Goal: Information Seeking & Learning: Check status

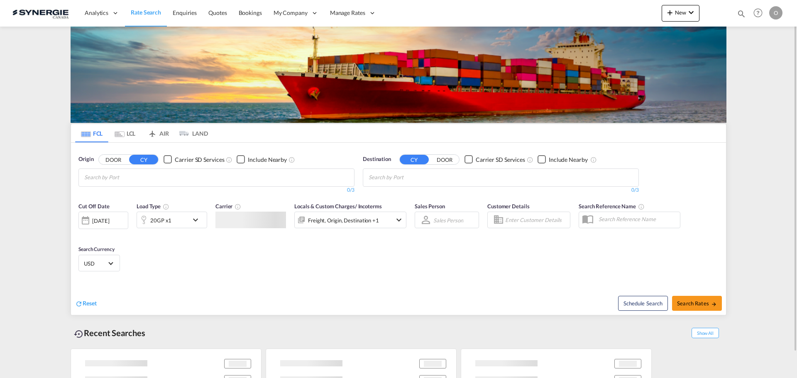
click at [737, 14] on md-icon "icon-magnify" at bounding box center [741, 13] width 9 height 9
drag, startPoint x: 606, startPoint y: 12, endPoint x: 606, endPoint y: 21, distance: 8.7
click at [606, 12] on select "Bookings Quotes Enquiries" at bounding box center [608, 13] width 39 height 15
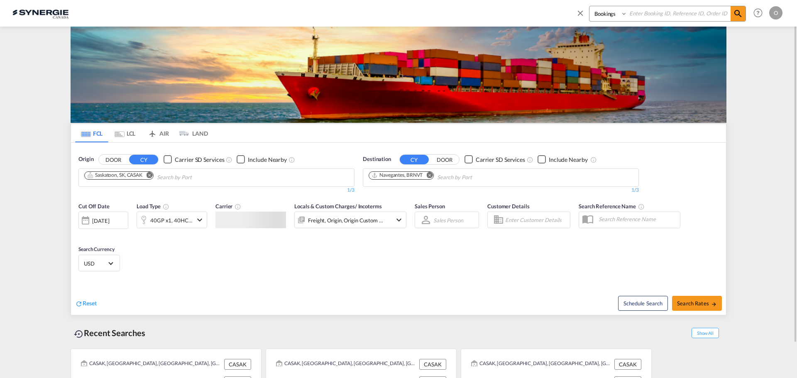
select select "Quotes"
click at [589, 6] on select "Bookings Quotes Enquiries" at bounding box center [608, 13] width 39 height 15
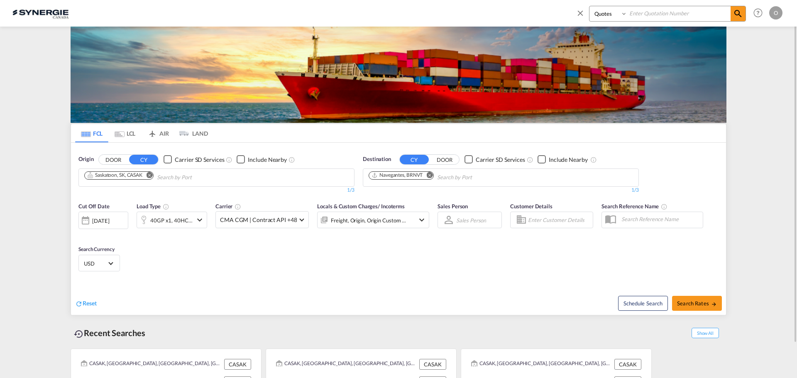
click at [661, 17] on input at bounding box center [678, 13] width 103 height 15
paste input "SYC000014131"
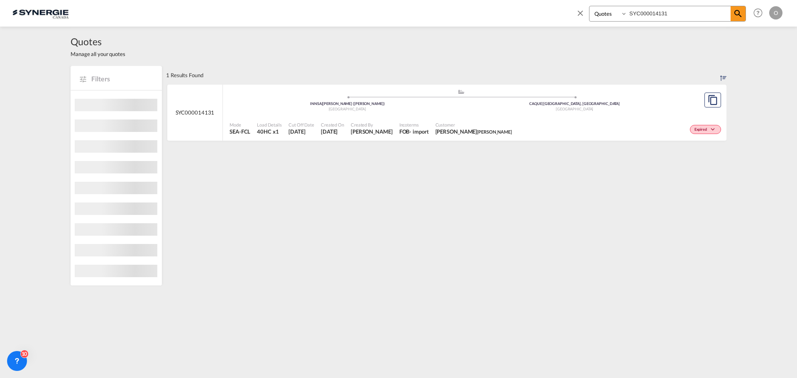
click at [543, 117] on div "Mode SEA-FCL Load Details 40HC x1 Cut Off Date 18 Aug 2025 Created On 18 Aug 20…" at bounding box center [475, 128] width 504 height 25
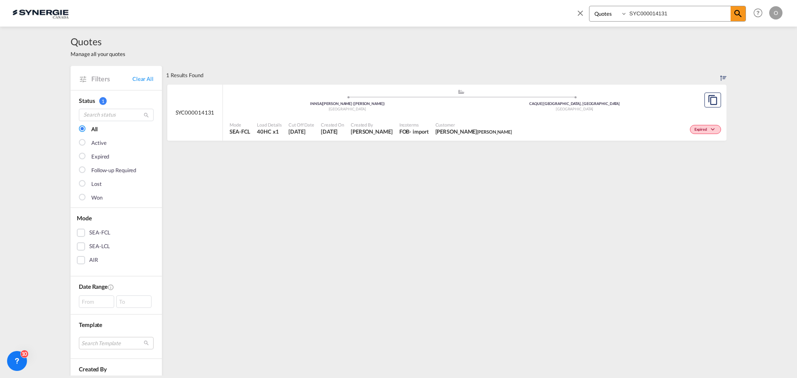
drag, startPoint x: 690, startPoint y: 11, endPoint x: 528, endPoint y: 12, distance: 161.9
click at [528, 12] on div "Bookings Quotes Enquiries SYC000014131 Help Resources Product Release O My Prof…" at bounding box center [398, 13] width 772 height 26
paste input "3962"
type input "SYC000013962"
click at [476, 115] on div ".a{fill:#aaa8ad;} .a{fill:#aaa8ad;} CNNGB | Ningbo, ZJ China G6W | G6W Lévis, Q…" at bounding box center [461, 102] width 463 height 27
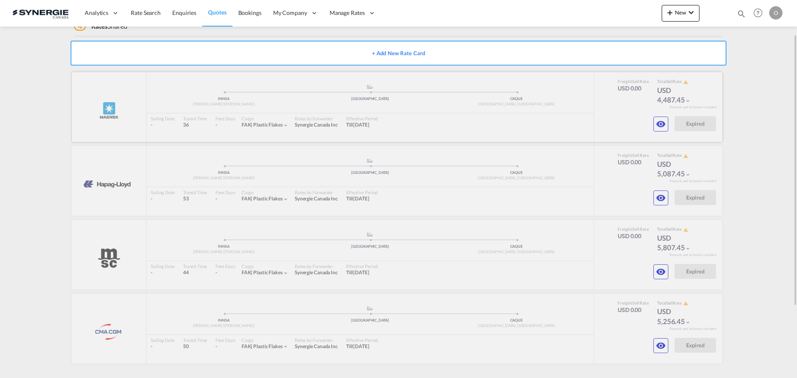
scroll to position [105, 0]
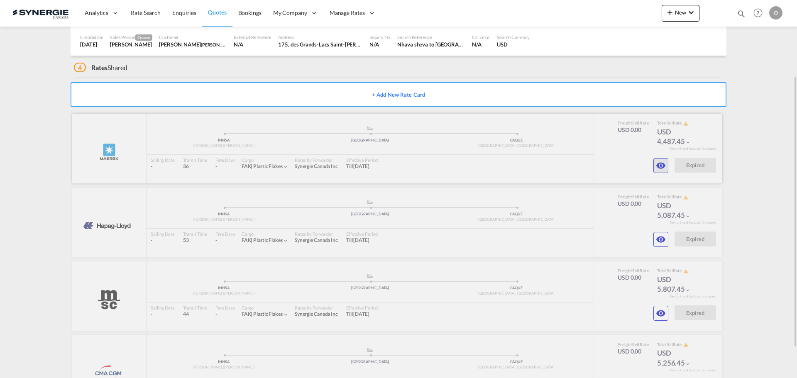
click at [663, 170] on md-icon "icon-eye" at bounding box center [661, 166] width 10 height 10
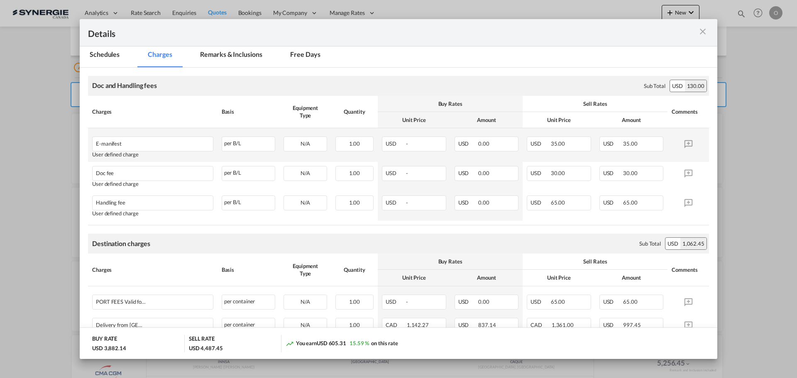
scroll to position [51, 0]
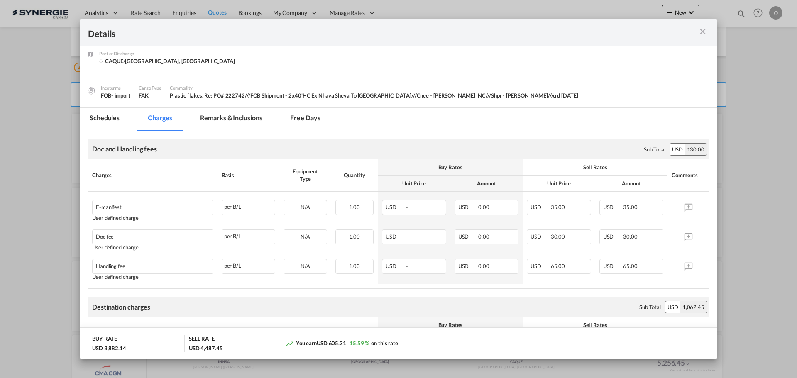
click at [249, 122] on md-tab-item "Remarks & Inclusions" at bounding box center [231, 119] width 82 height 23
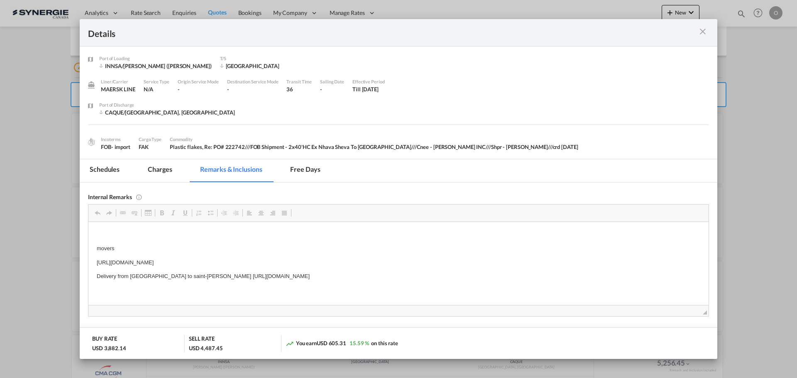
scroll to position [0, 0]
drag, startPoint x: 204, startPoint y: 276, endPoint x: 425, endPoint y: 277, distance: 221.7
drag, startPoint x: 436, startPoint y: 275, endPoint x: 203, endPoint y: 276, distance: 233.3
click at [203, 276] on p "Delivery from Montreal to saint-augustin GT https://app.frontapp.com/open/msg_1…" at bounding box center [399, 276] width 604 height 9
copy p "https://app.frontapp.com/open/msg_1g64o83z?key=SdFkKBwZcaY06OxEFU5wVXHNBCyAQnj9"
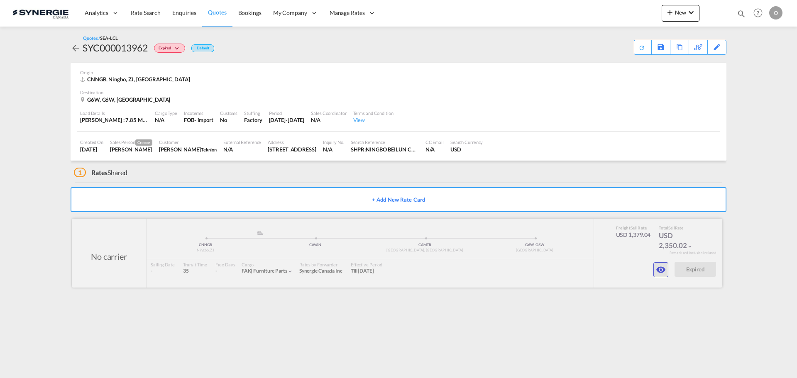
click at [659, 269] on md-icon "icon-eye" at bounding box center [661, 270] width 10 height 10
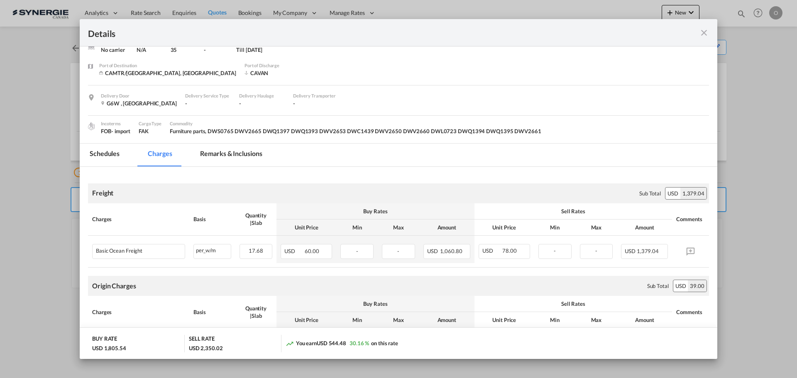
scroll to position [8, 0]
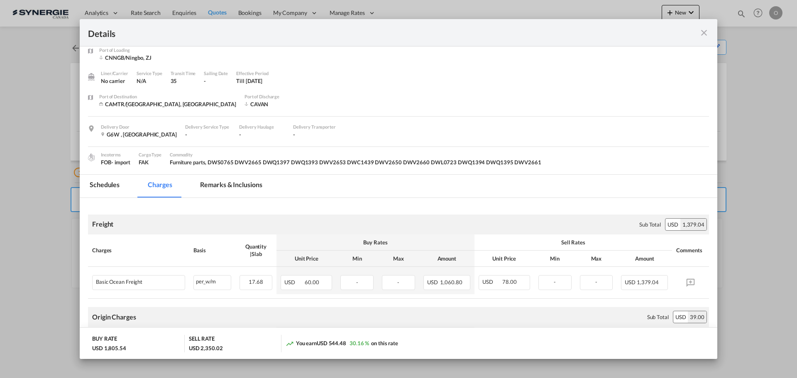
click at [704, 31] on md-icon "icon-close fg-AAA8AD m-0 cursor" at bounding box center [704, 33] width 10 height 10
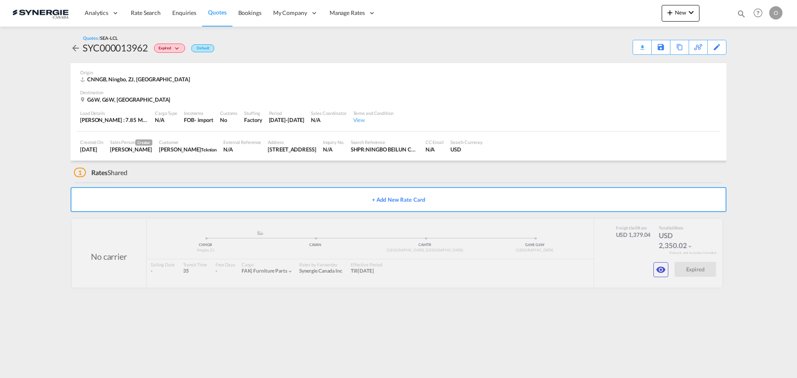
click at [746, 13] on div "Bookings Quotes Enquiries Help Resources Product Release O My Profile Logout" at bounding box center [758, 13] width 53 height 26
click at [740, 14] on md-icon "icon-magnify" at bounding box center [741, 13] width 9 height 9
click at [608, 16] on select "Bookings Quotes Enquiries" at bounding box center [608, 13] width 39 height 15
select select "Quotes"
click at [589, 6] on select "Bookings Quotes Enquiries" at bounding box center [608, 13] width 39 height 15
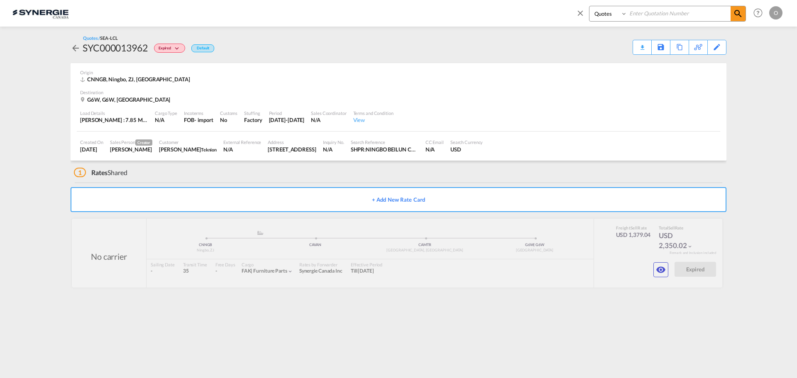
drag, startPoint x: 653, startPoint y: 15, endPoint x: 663, endPoint y: 11, distance: 10.1
click at [657, 13] on input at bounding box center [678, 13] width 103 height 15
paste input "SYC000014241"
type input "SYC000014241"
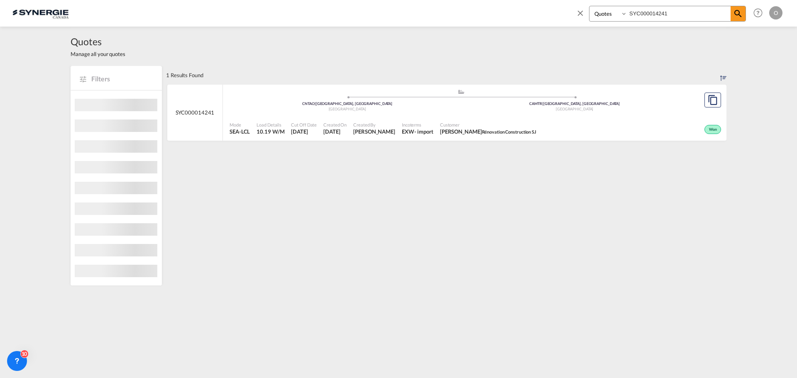
click at [530, 118] on div "Customer JULIE BERGERON Rénovation Construction SJ" at bounding box center [488, 128] width 103 height 21
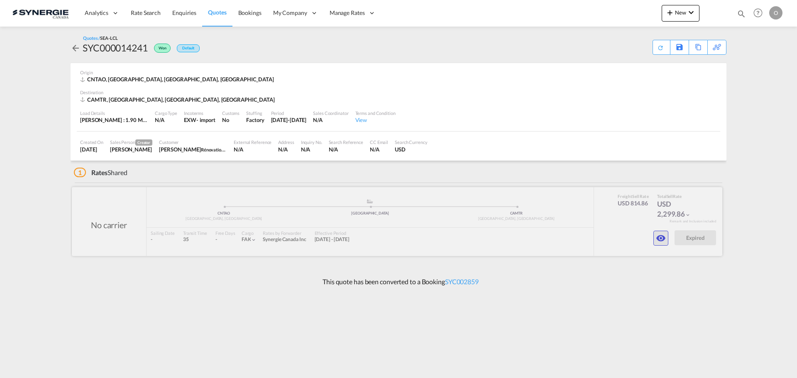
click at [660, 237] on md-icon "icon-eye" at bounding box center [661, 238] width 10 height 10
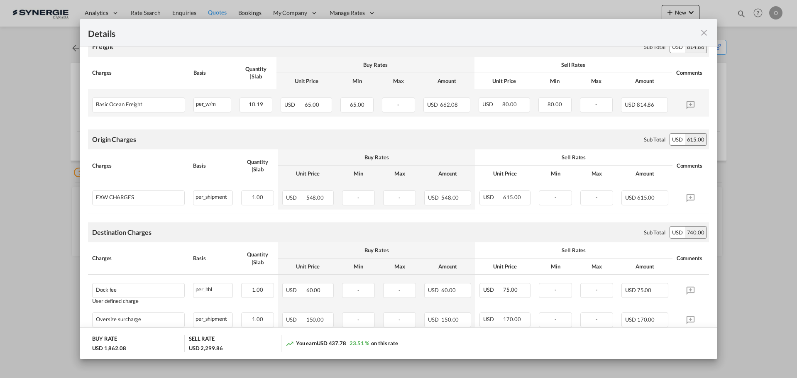
scroll to position [85, 0]
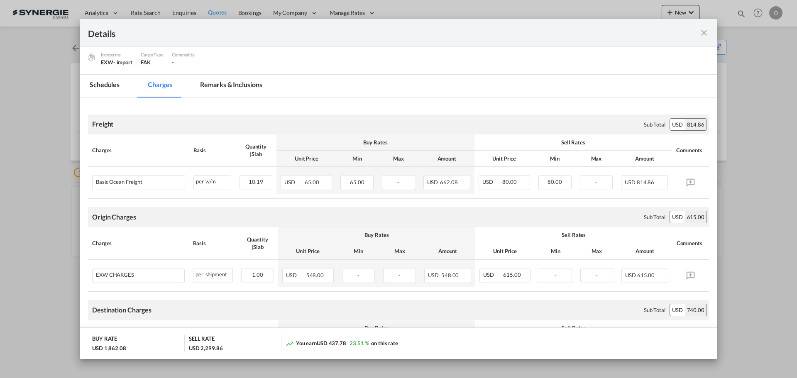
click at [238, 88] on md-tab-item "Remarks & Inclusions" at bounding box center [231, 86] width 82 height 23
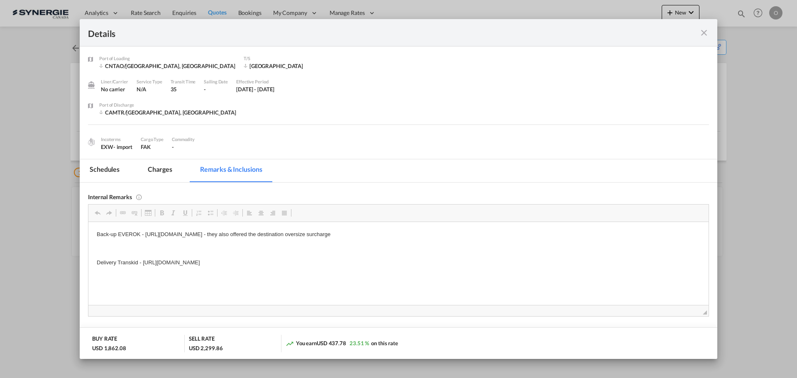
scroll to position [0, 0]
drag, startPoint x: 142, startPoint y: 262, endPoint x: 413, endPoint y: 264, distance: 271.9
drag, startPoint x: 315, startPoint y: 262, endPoint x: 144, endPoint y: 258, distance: 171.5
click at [144, 258] on p "Delivery Transkid - [URL][DOMAIN_NAME]" at bounding box center [399, 262] width 604 height 9
copy p "[URL][DOMAIN_NAME]"
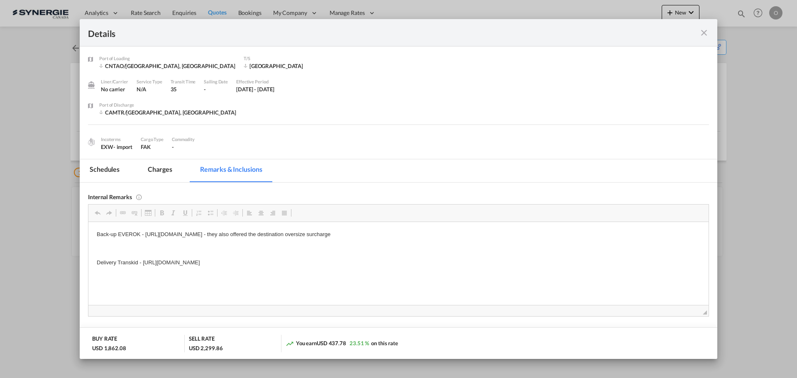
copy p "[URL][DOMAIN_NAME]"
click at [162, 173] on md-tab-item "Charges" at bounding box center [160, 170] width 44 height 23
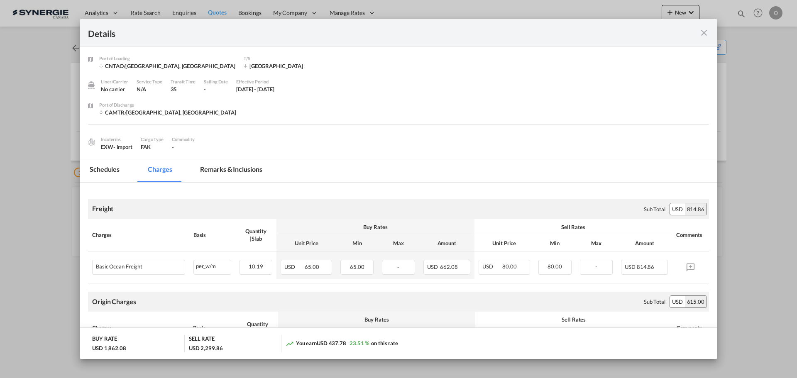
click at [702, 29] on md-icon "icon-close fg-AAA8AD m-0 cursor" at bounding box center [704, 33] width 10 height 10
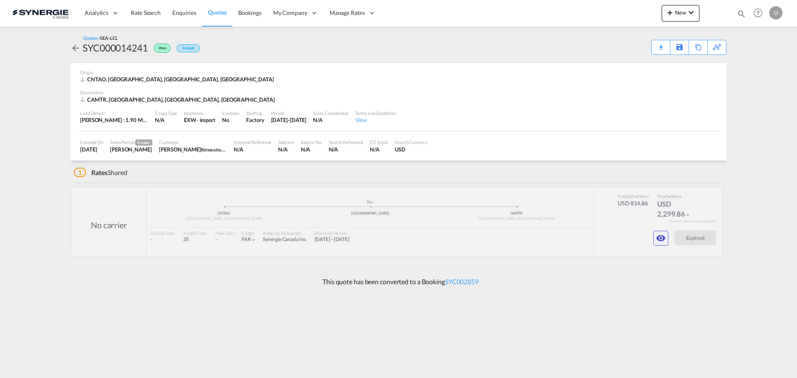
click at [738, 11] on md-icon "icon-magnify" at bounding box center [741, 13] width 9 height 9
